Goal: Information Seeking & Learning: Learn about a topic

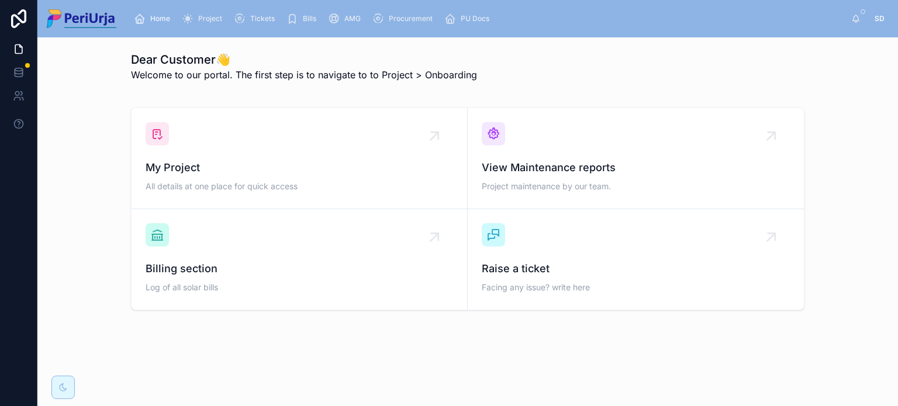
click at [217, 16] on span "Project" at bounding box center [210, 18] width 24 height 9
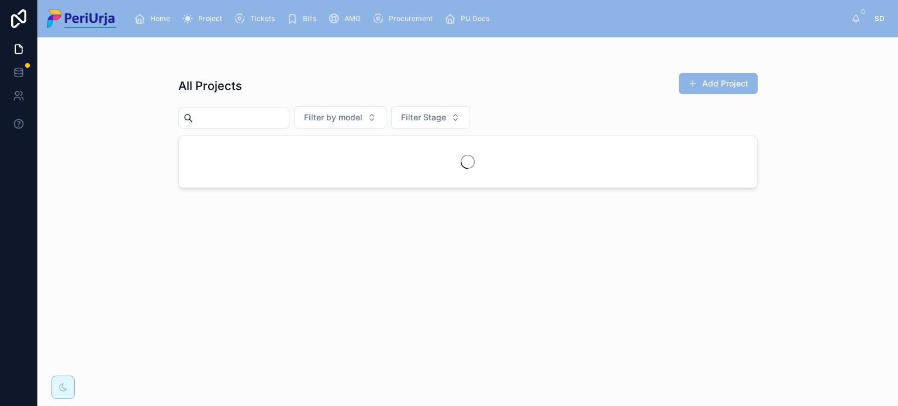
click at [247, 115] on input "text" at bounding box center [241, 118] width 96 height 16
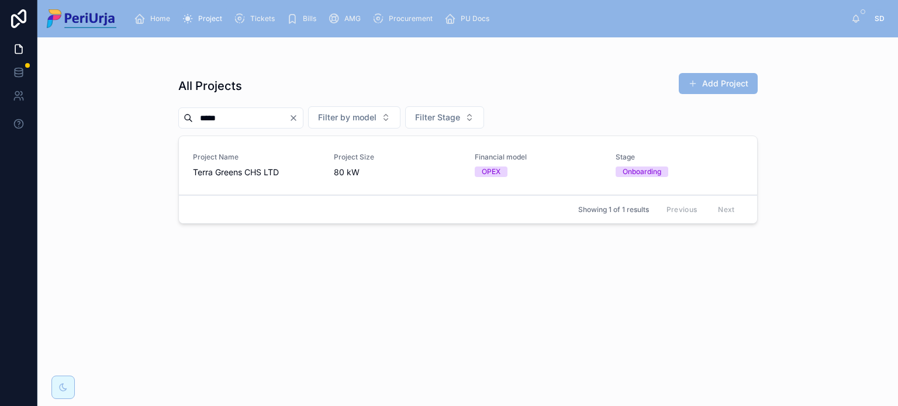
type input "*****"
click at [237, 174] on span "Terra Greens CHS LTD" at bounding box center [256, 173] width 127 height 12
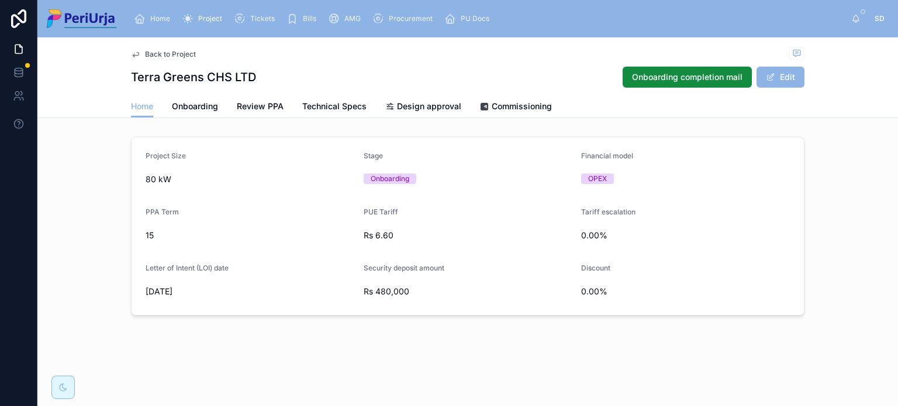
click at [505, 104] on span "Commissioning" at bounding box center [521, 107] width 60 height 12
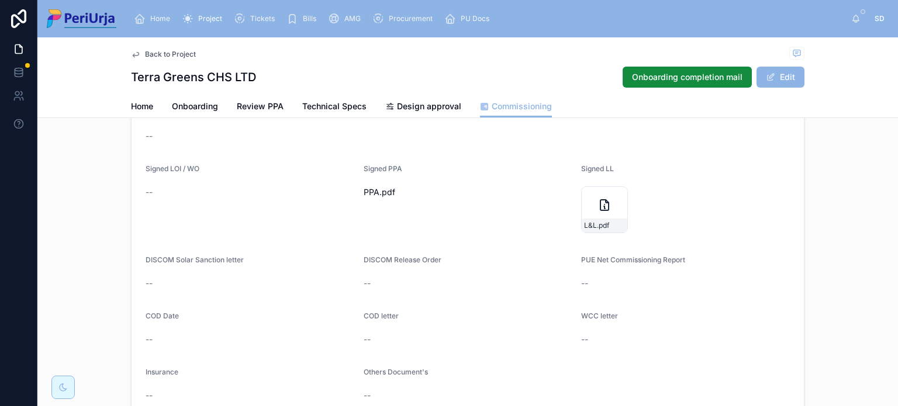
scroll to position [89, 0]
click at [379, 192] on span ".pdf" at bounding box center [387, 194] width 16 height 12
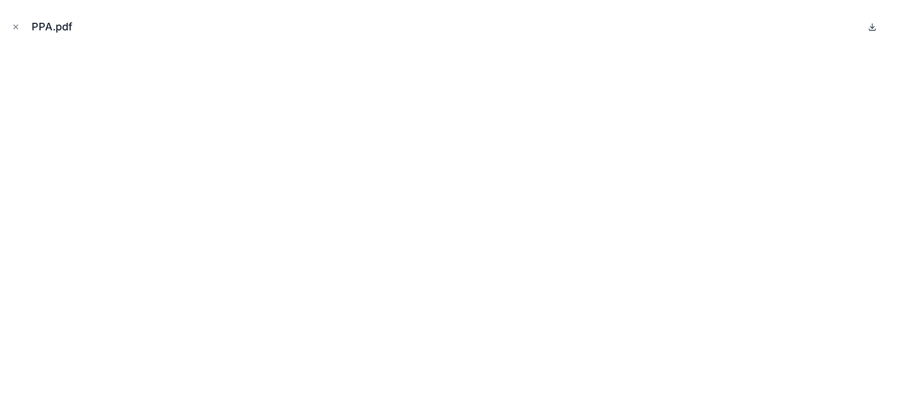
click at [874, 25] on icon at bounding box center [871, 26] width 9 height 9
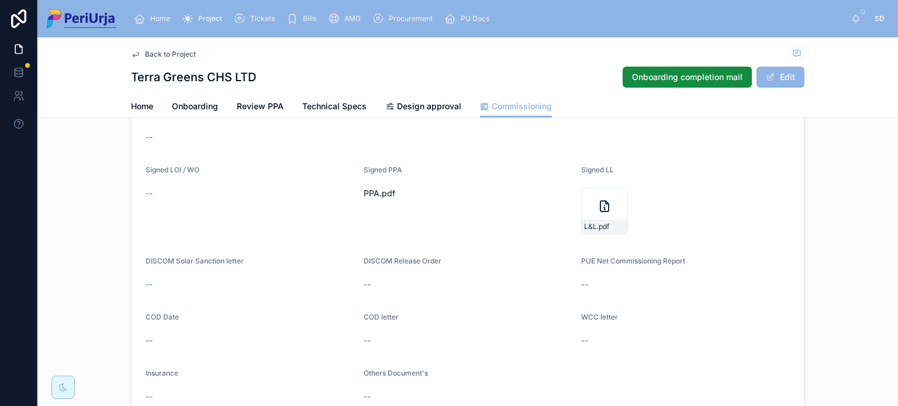
click at [140, 111] on span "Home" at bounding box center [142, 107] width 22 height 12
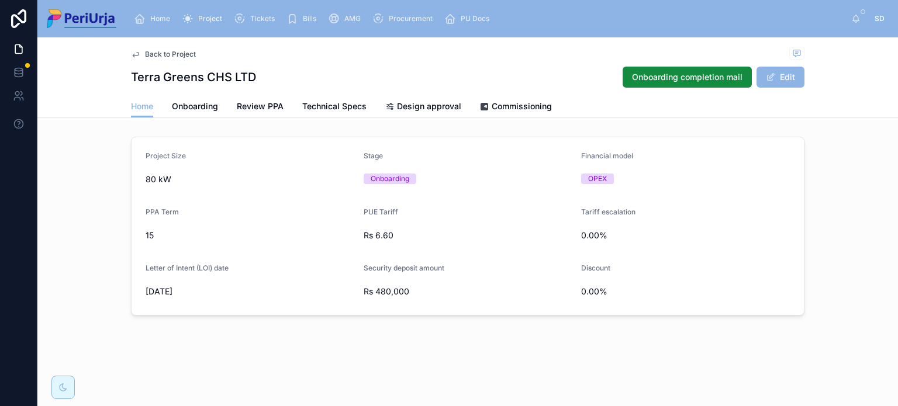
click at [200, 103] on span "Onboarding" at bounding box center [195, 107] width 46 height 12
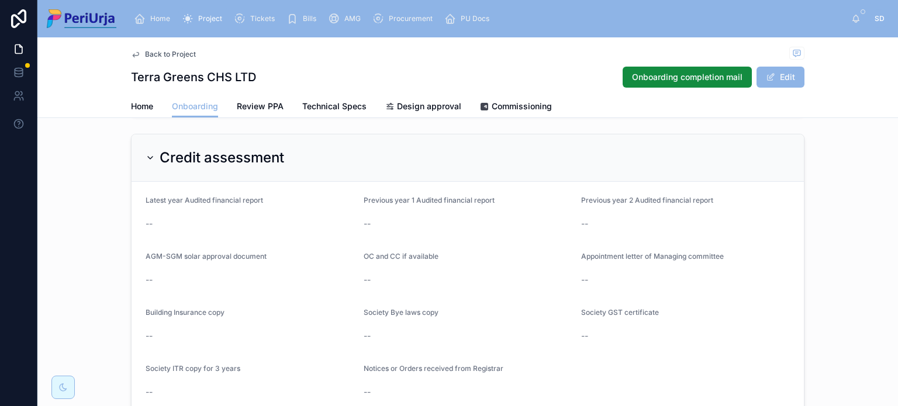
scroll to position [984, 0]
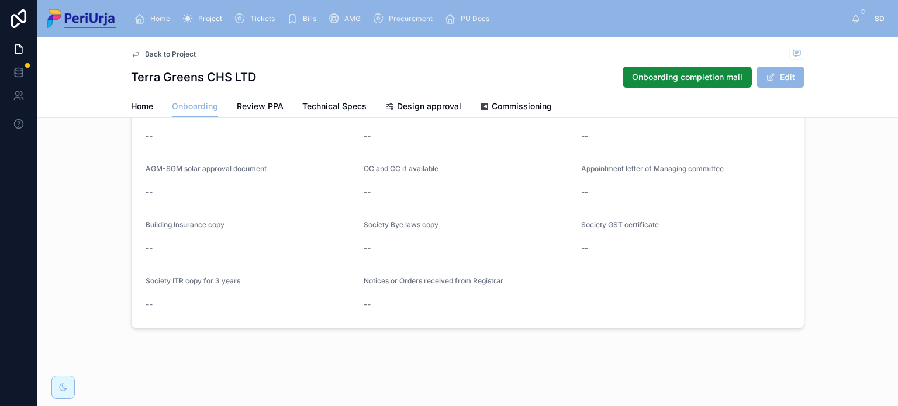
click at [259, 112] on span "Review PPA" at bounding box center [260, 107] width 47 height 12
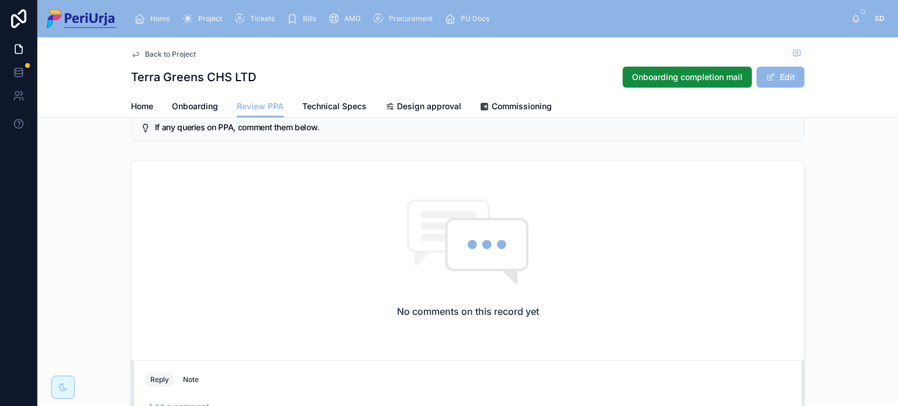
scroll to position [278, 0]
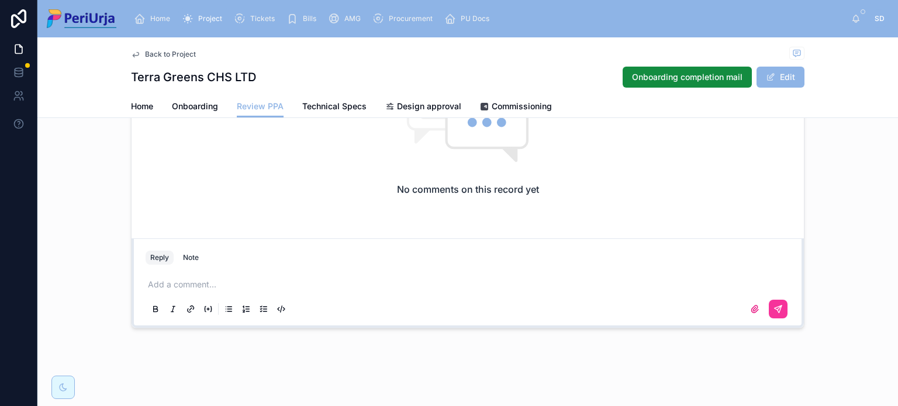
click at [318, 109] on span "Technical Specs" at bounding box center [334, 107] width 64 height 12
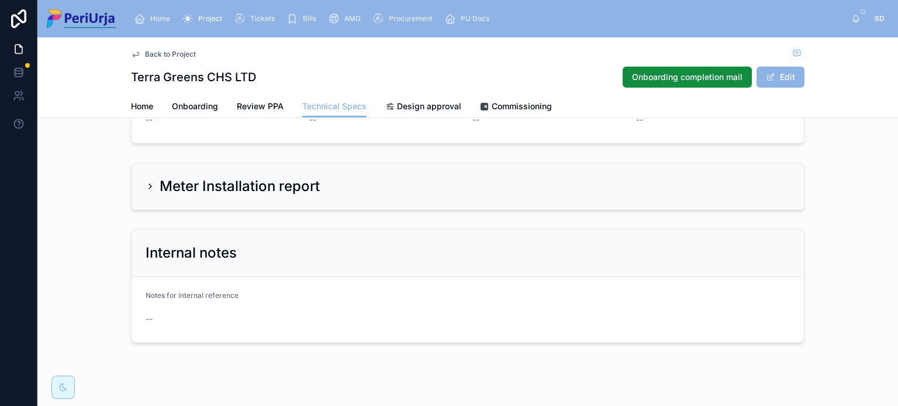
scroll to position [612, 0]
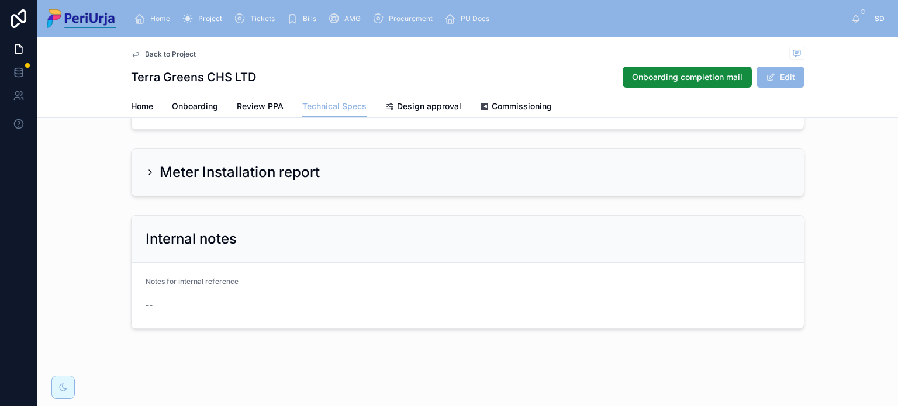
click at [414, 101] on span "Design approval" at bounding box center [429, 107] width 64 height 12
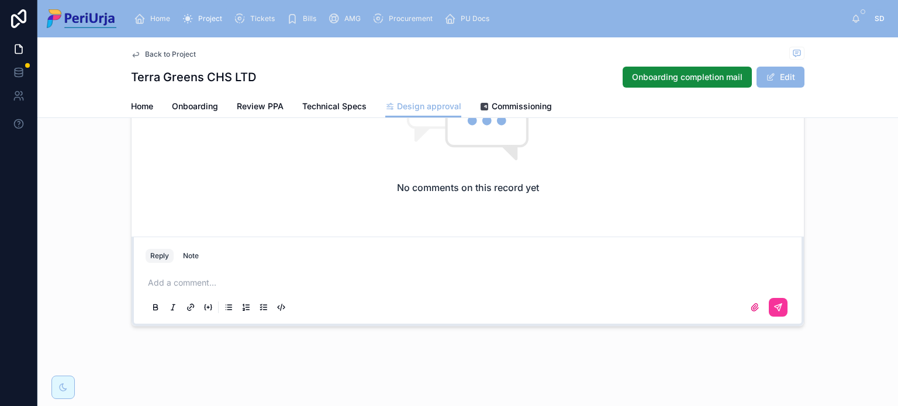
scroll to position [146, 0]
